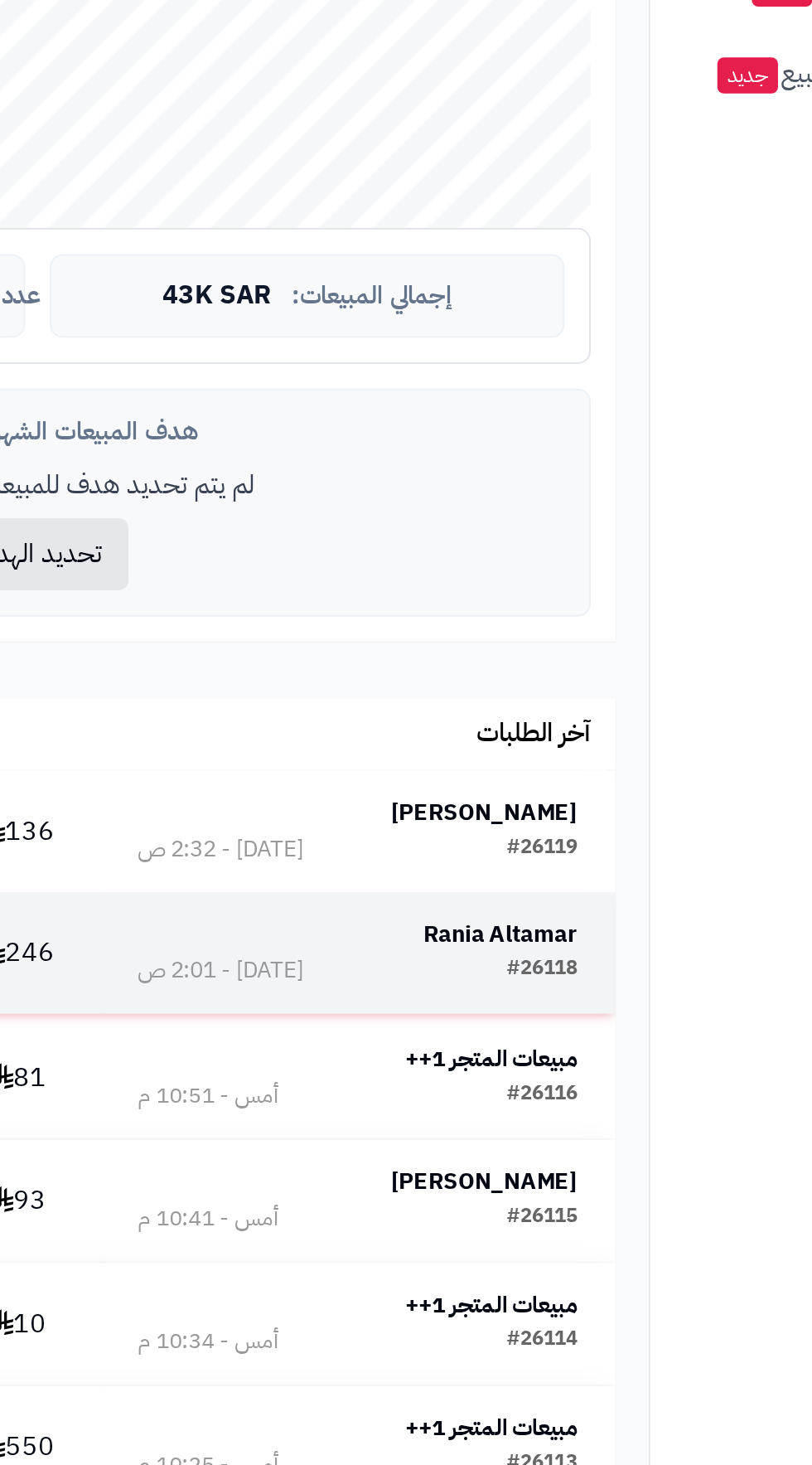
click at [562, 1146] on strong "Rania Altamar" at bounding box center [543, 1152] width 78 height 17
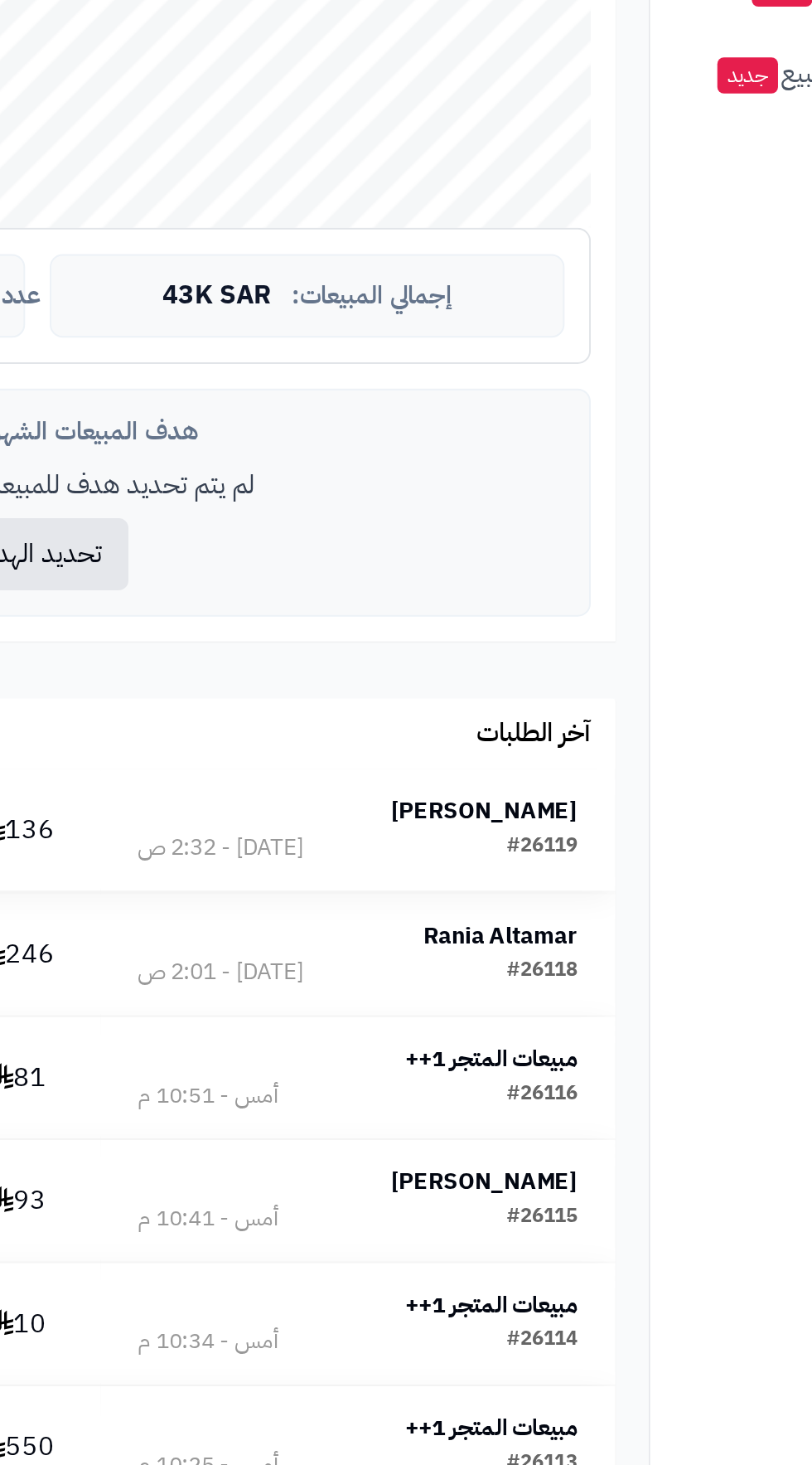
click at [540, 1094] on strong "[PERSON_NAME]" at bounding box center [535, 1090] width 95 height 17
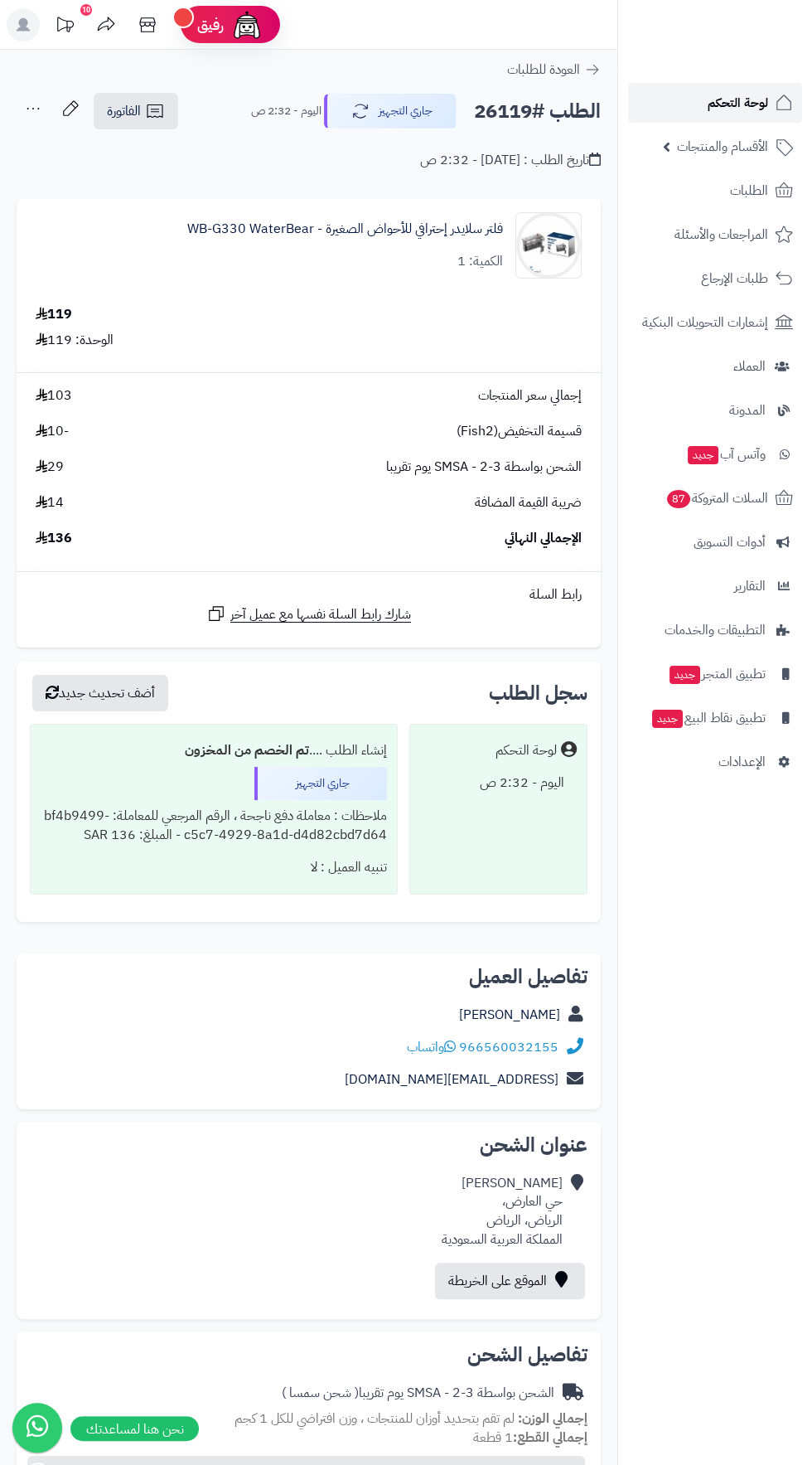
click at [708, 107] on span "لوحة التحكم" at bounding box center [737, 103] width 61 height 23
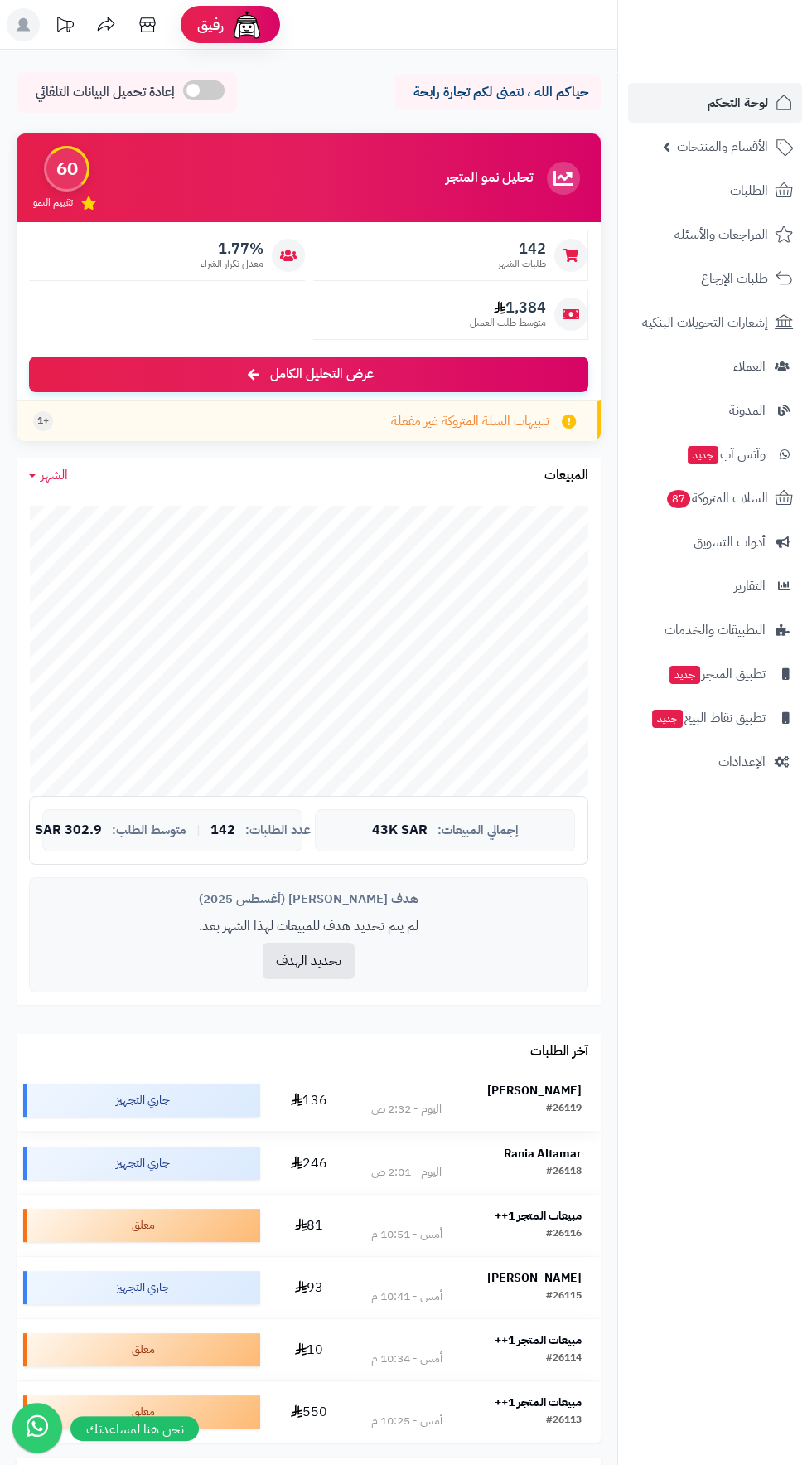
click at [564, 1094] on strong "[PERSON_NAME]" at bounding box center [535, 1090] width 95 height 17
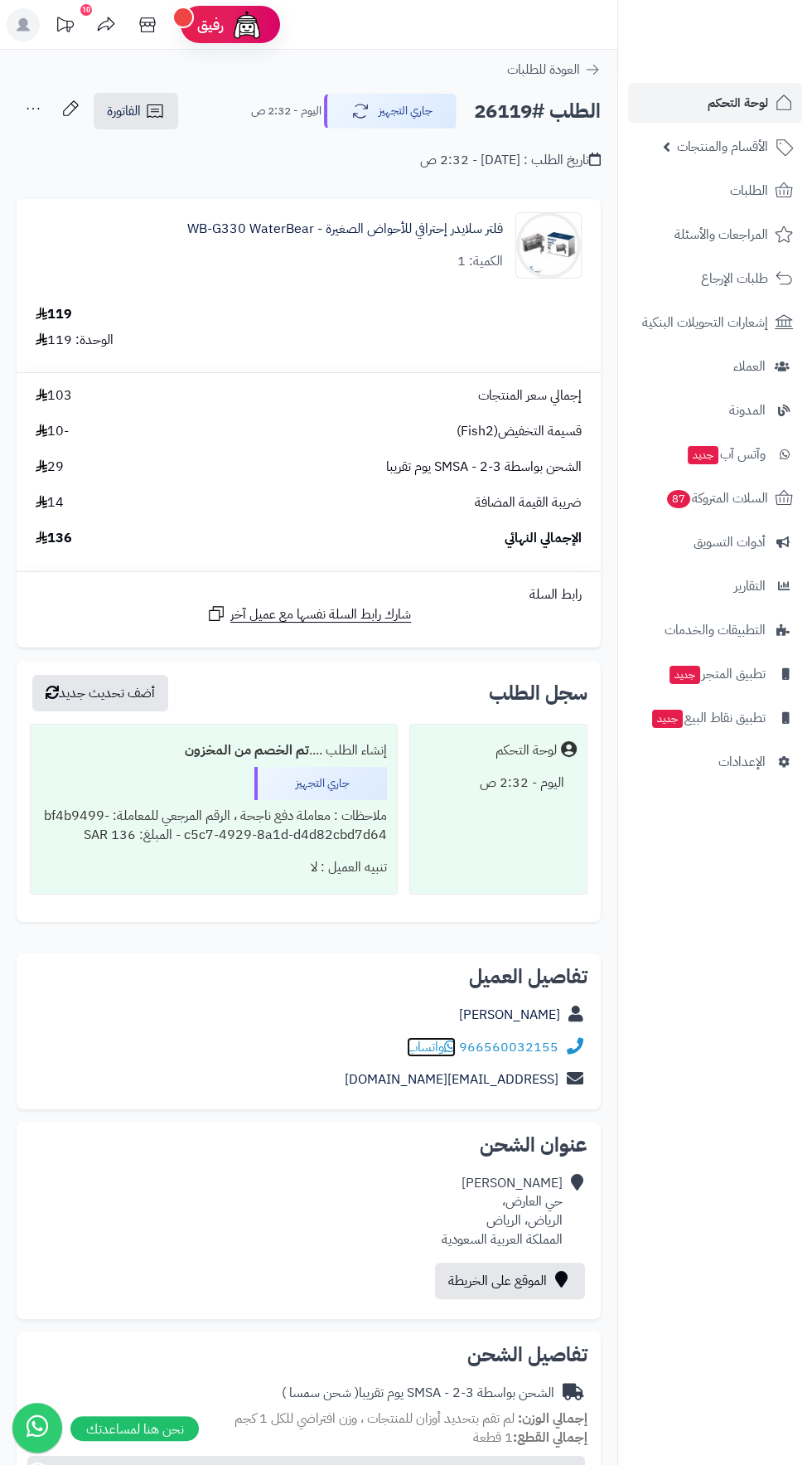
click at [427, 1037] on span "واتساب" at bounding box center [431, 1047] width 49 height 20
click at [729, 95] on span "لوحة التحكم" at bounding box center [737, 103] width 61 height 23
